Goal: Find specific page/section: Find specific page/section

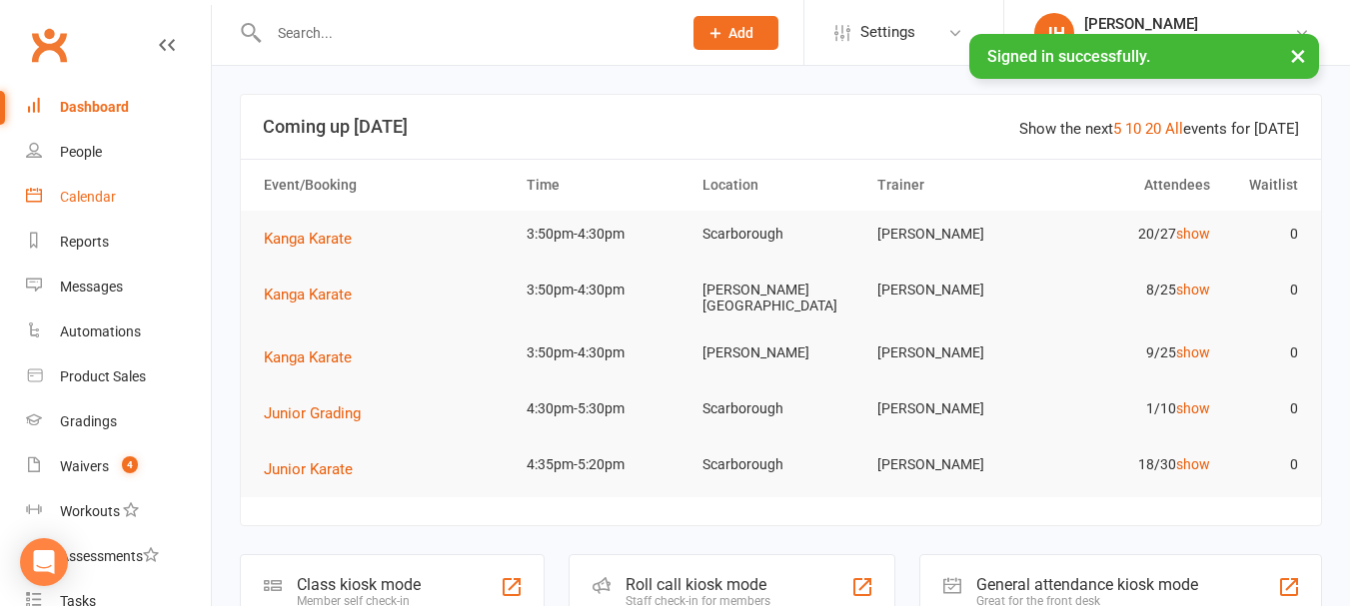
click at [93, 184] on link "Calendar" at bounding box center [118, 197] width 185 height 45
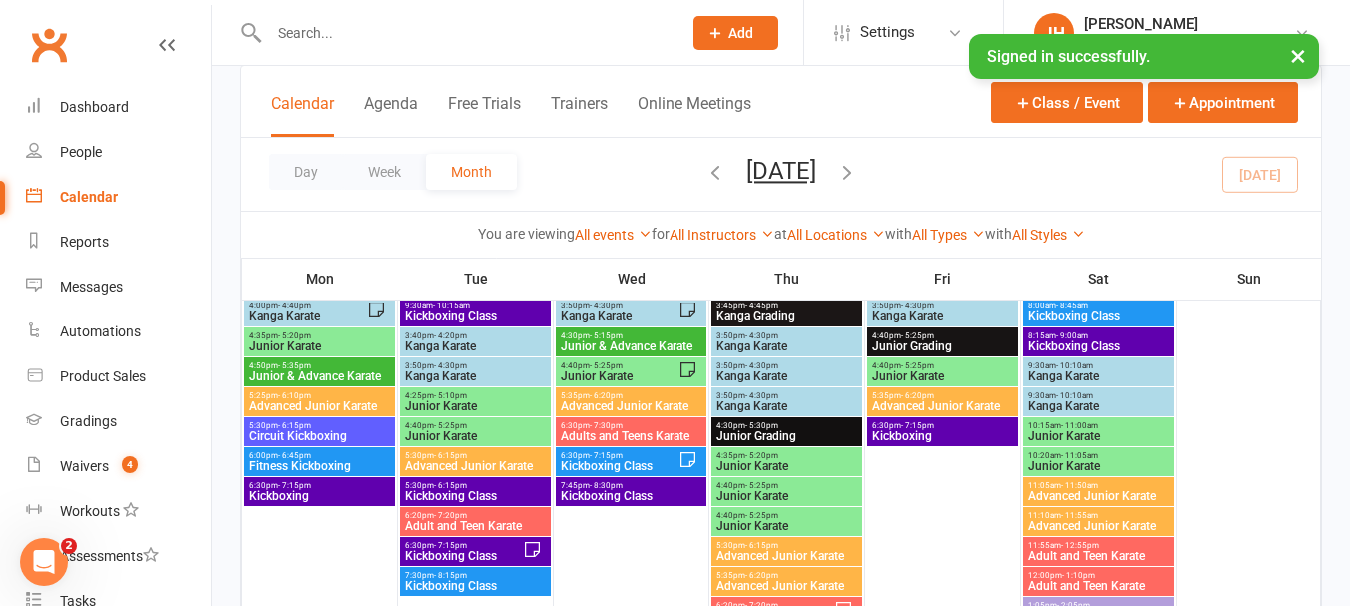
scroll to position [200, 0]
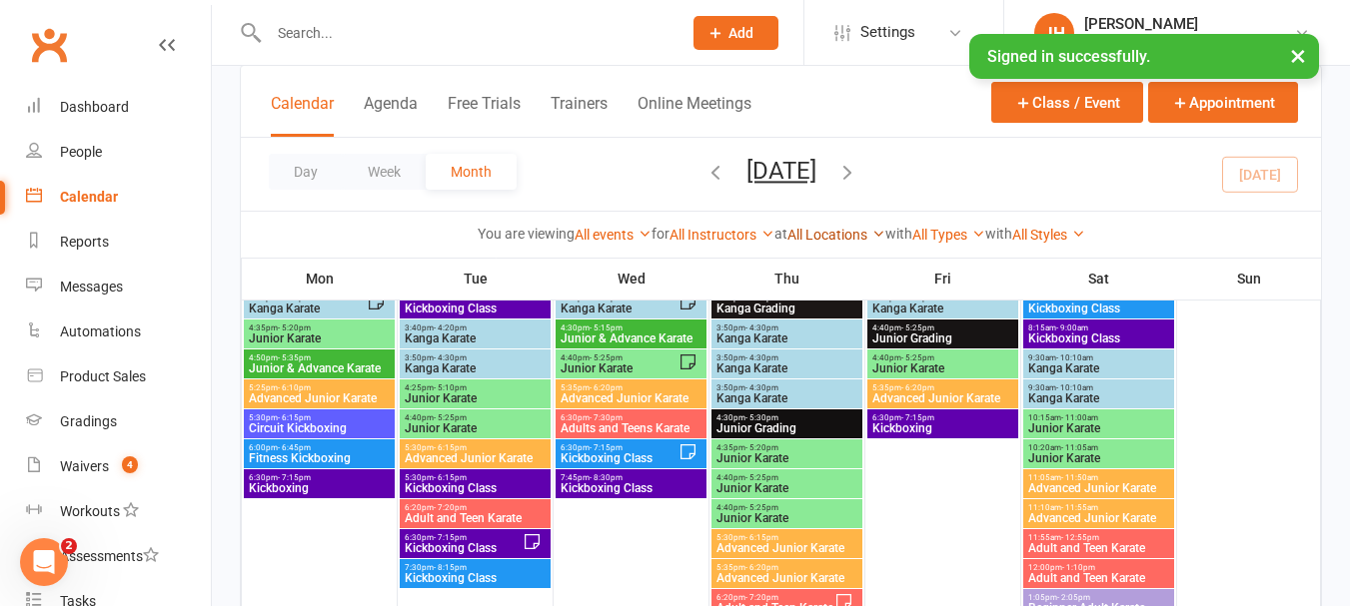
click at [821, 231] on link "All Locations" at bounding box center [836, 235] width 98 height 16
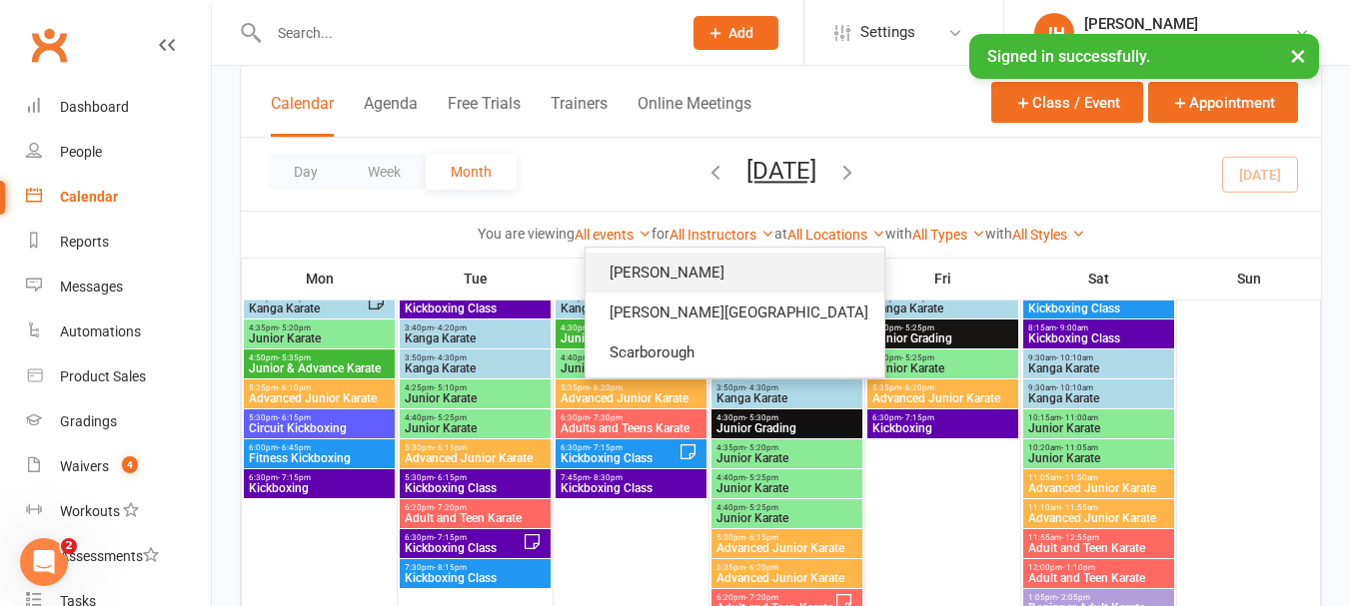
click at [741, 279] on link "[PERSON_NAME]" at bounding box center [734, 273] width 299 height 40
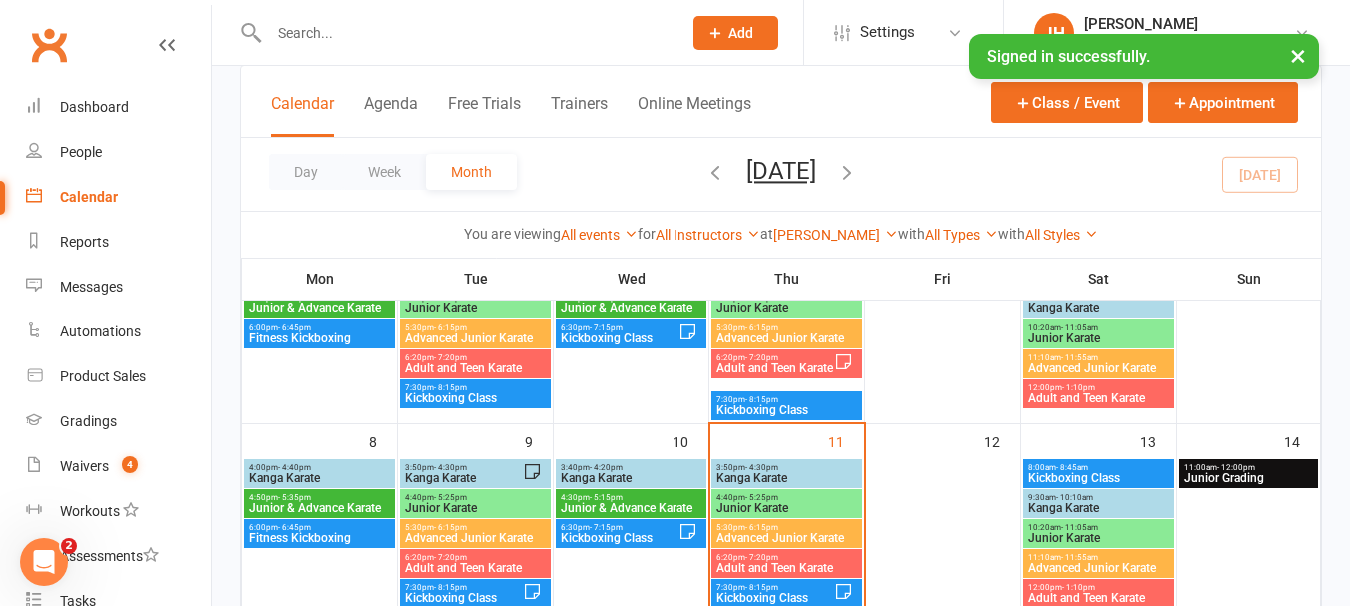
click at [379, 32] on input "text" at bounding box center [465, 33] width 405 height 28
click at [842, 481] on span "Kanga Karate" at bounding box center [786, 479] width 143 height 12
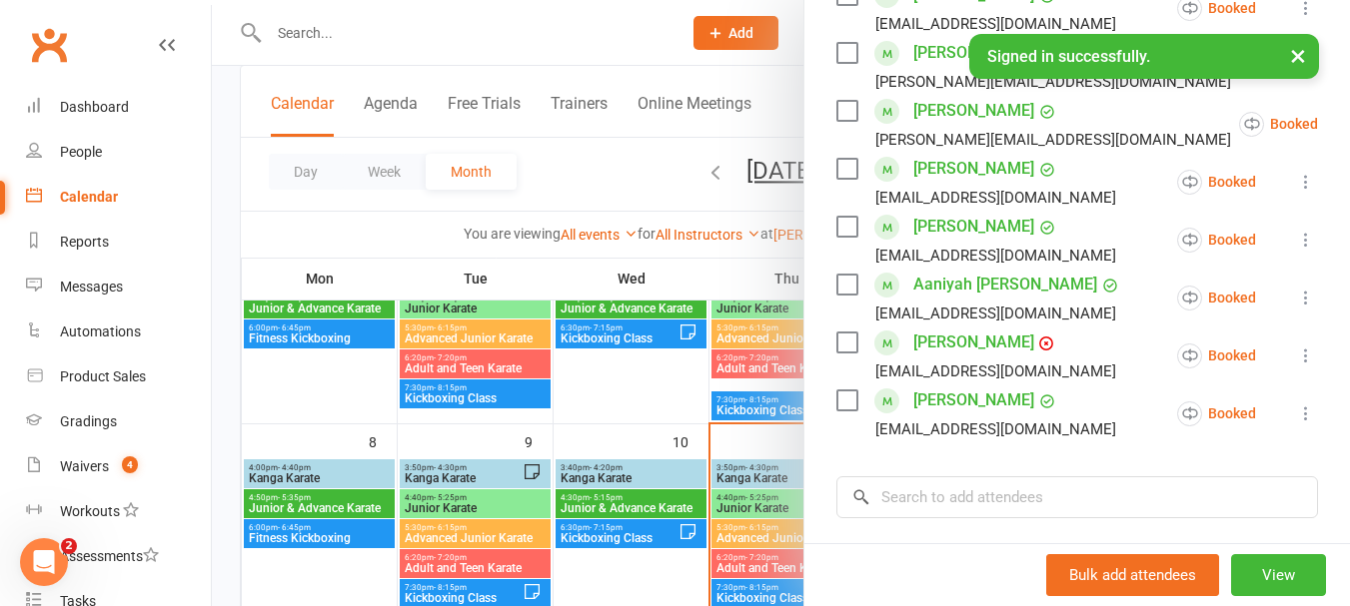
scroll to position [500, 0]
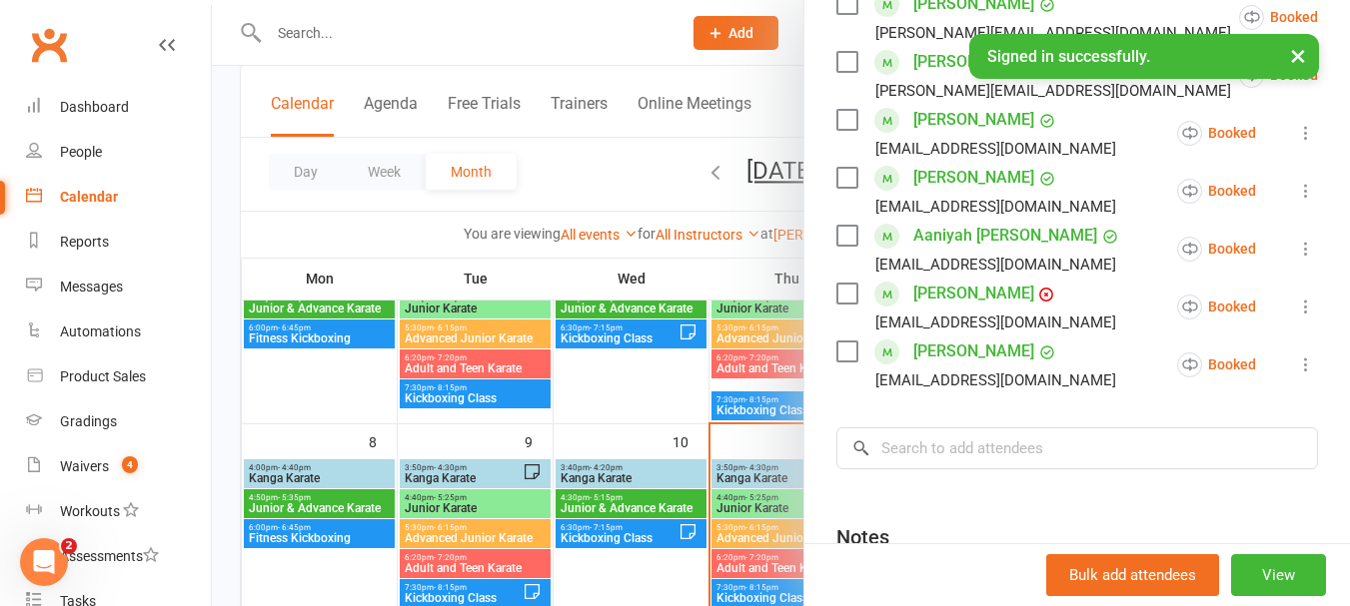
click at [664, 416] on div at bounding box center [781, 303] width 1138 height 606
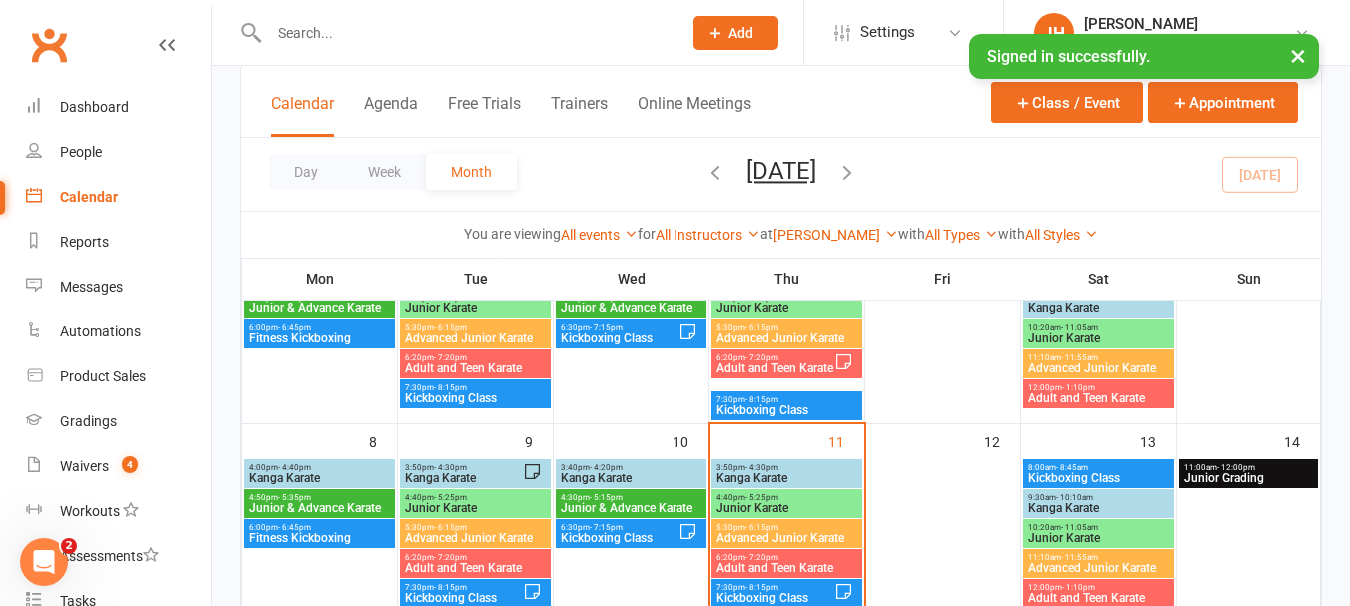
click at [782, 497] on span "4:40pm - 5:25pm" at bounding box center [786, 498] width 143 height 9
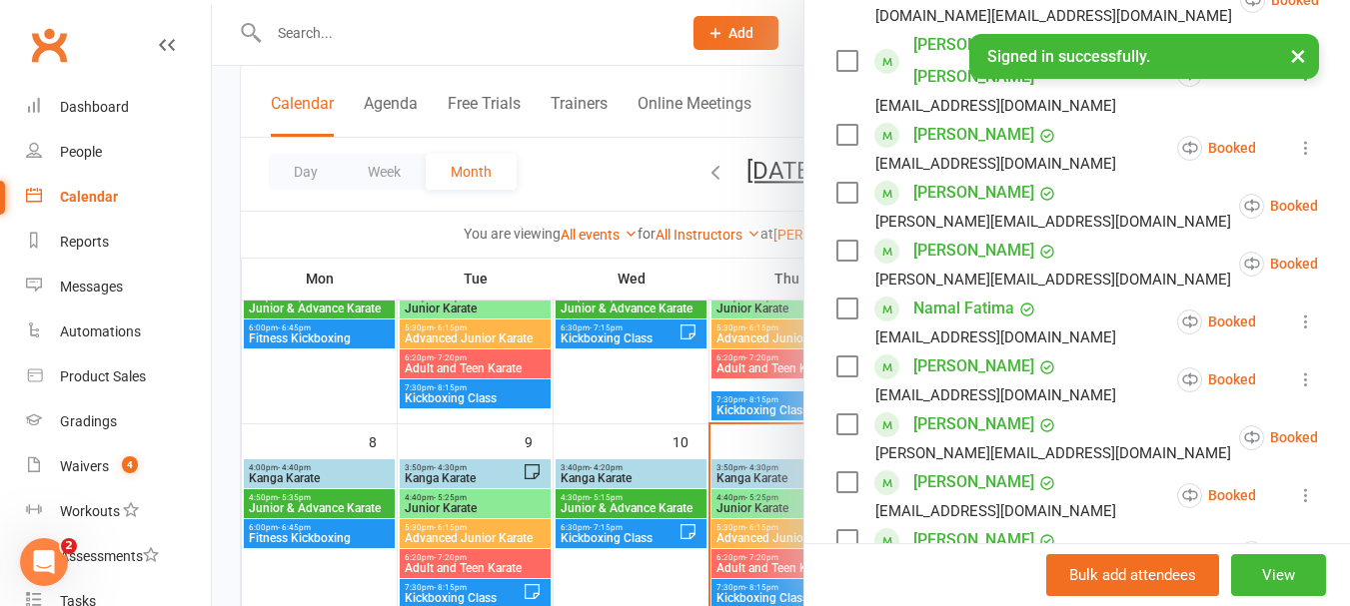
scroll to position [400, 0]
click at [287, 46] on div at bounding box center [781, 303] width 1138 height 606
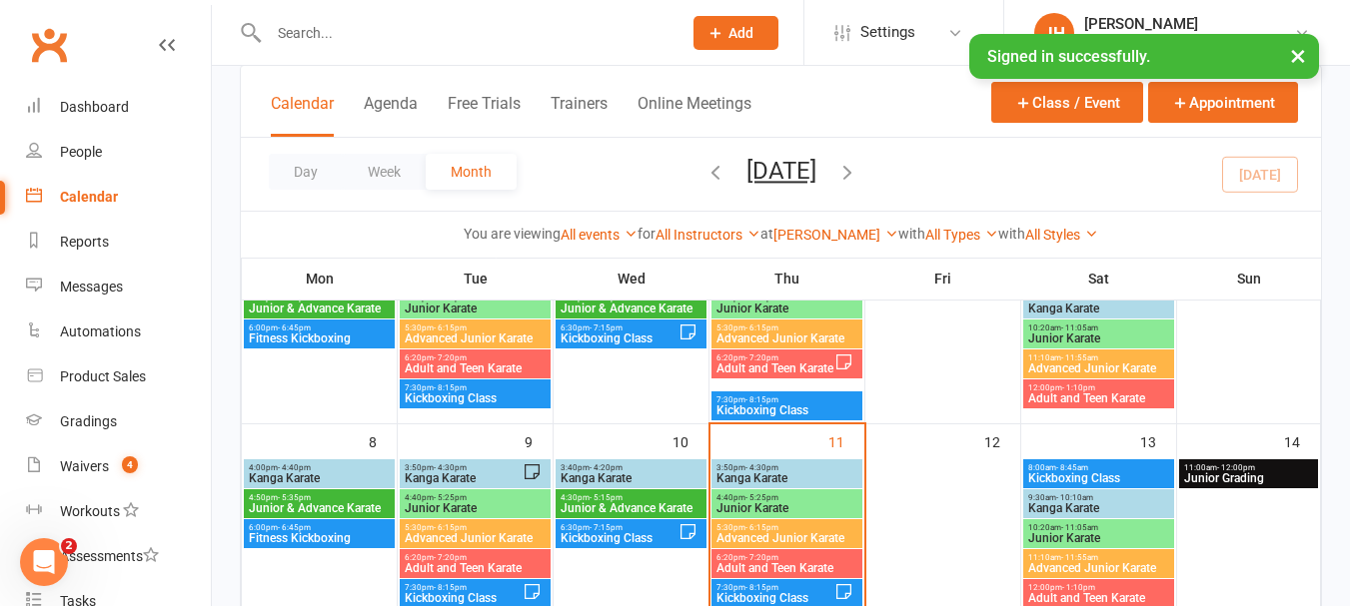
click at [291, 35] on input "text" at bounding box center [465, 33] width 405 height 28
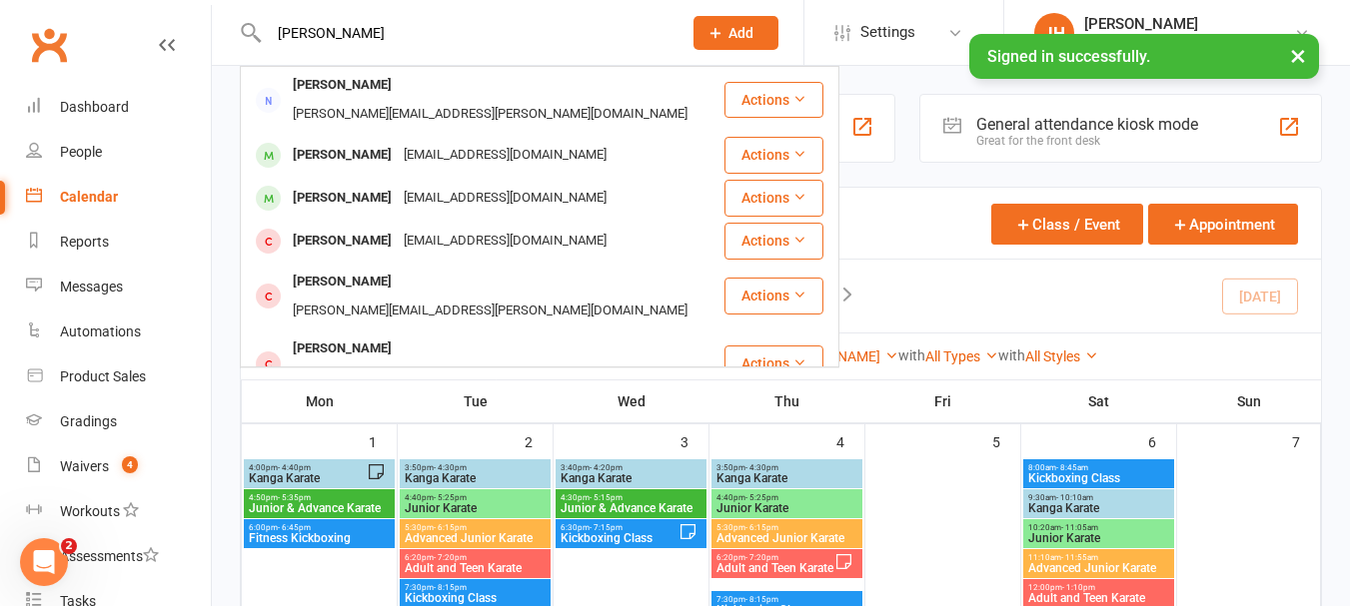
scroll to position [0, 0]
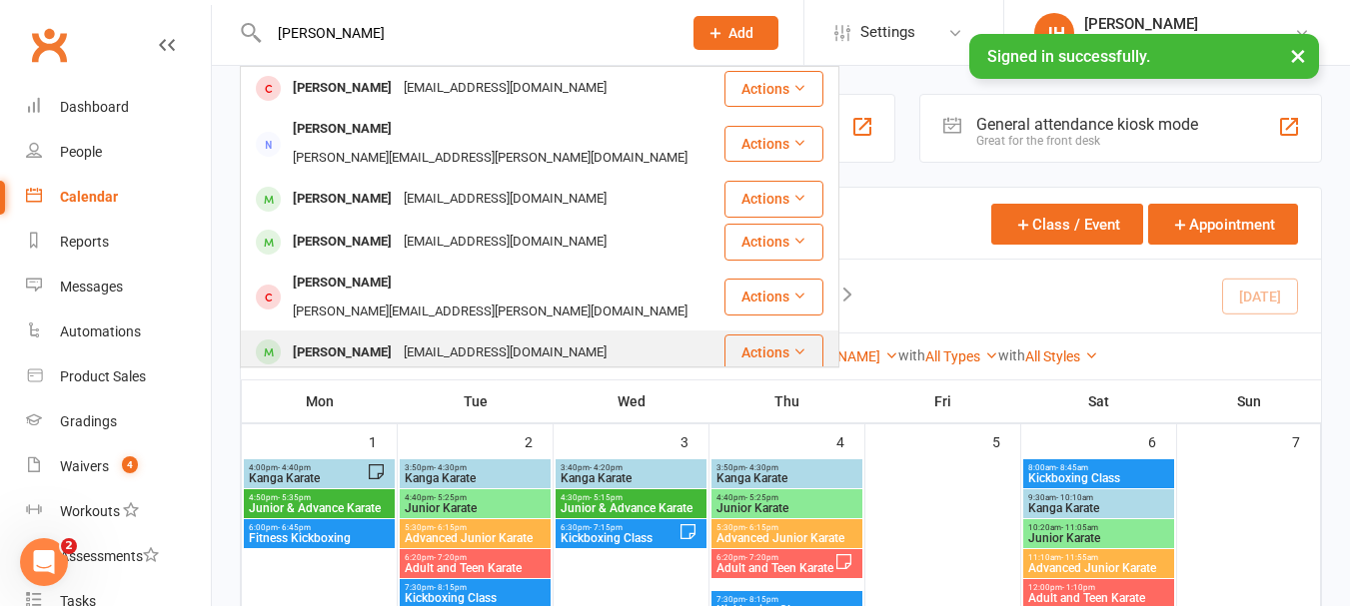
type input "[PERSON_NAME]"
click at [398, 339] on div "[EMAIL_ADDRESS][DOMAIN_NAME]" at bounding box center [505, 353] width 215 height 29
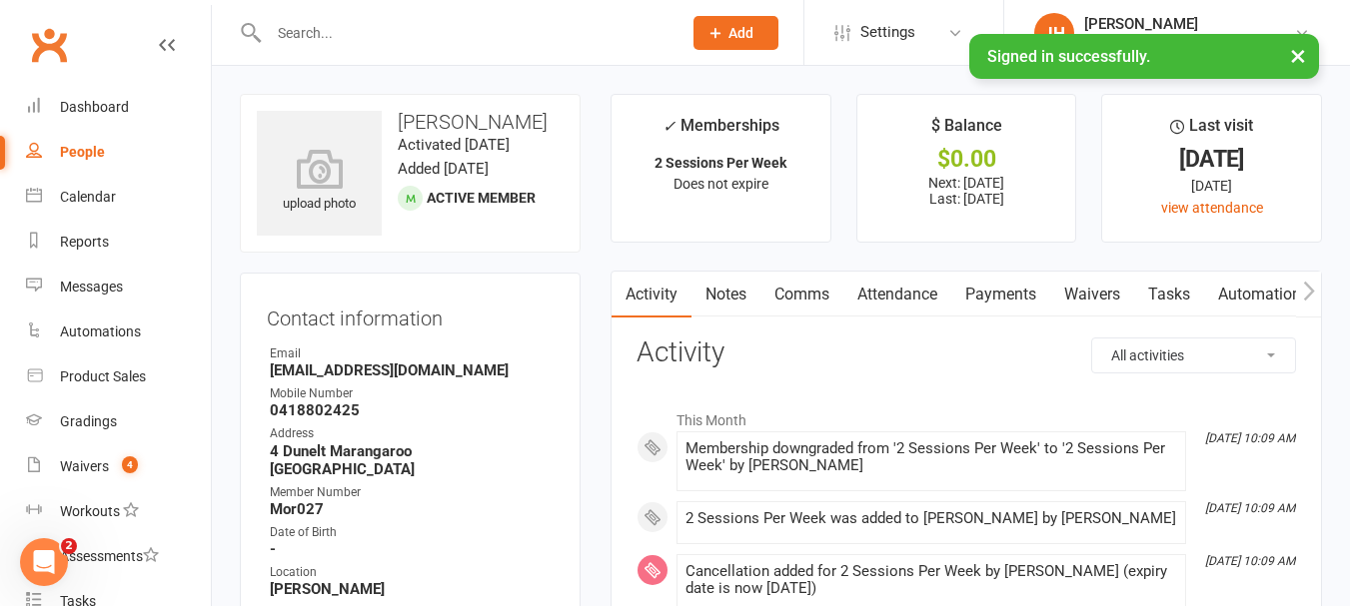
click at [995, 293] on link "Payments" at bounding box center [1000, 295] width 99 height 46
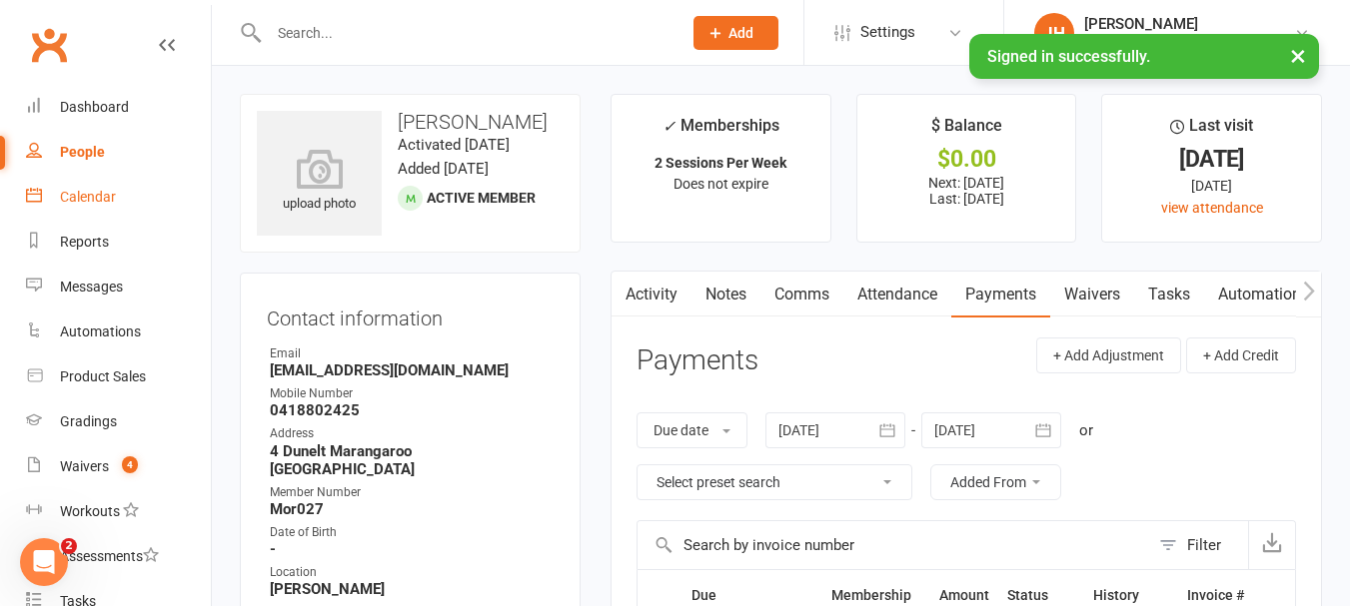
click at [81, 213] on link "Calendar" at bounding box center [118, 197] width 185 height 45
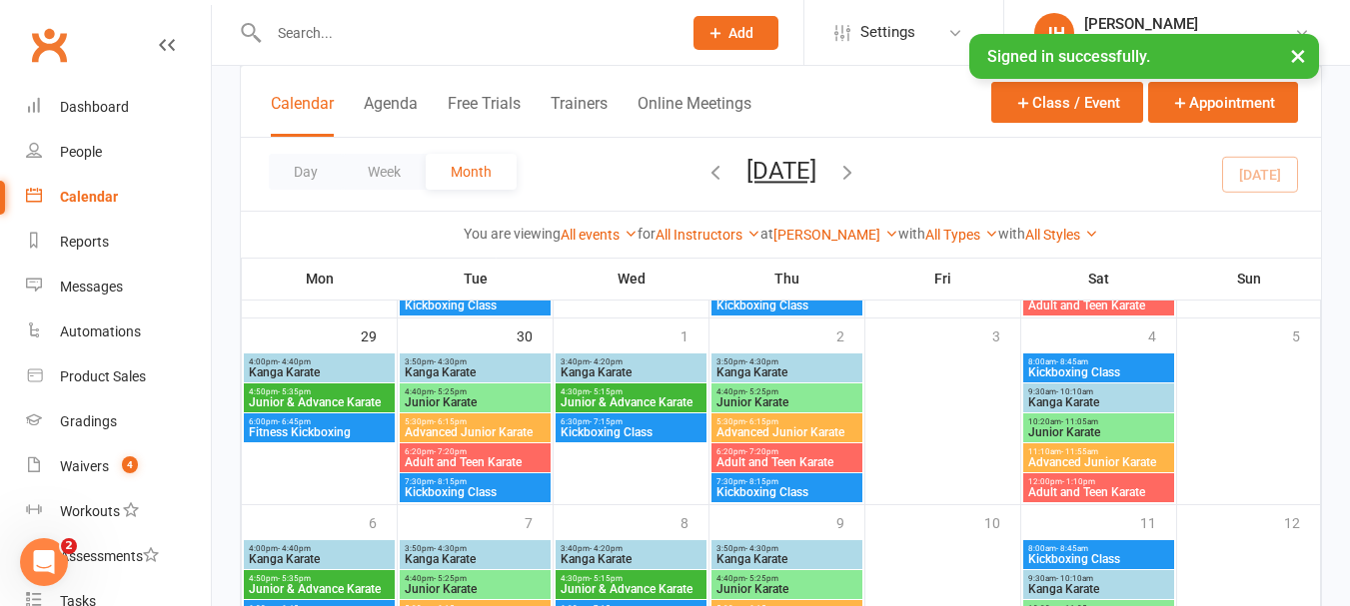
scroll to position [1011, 0]
